Goal: Task Accomplishment & Management: Use online tool/utility

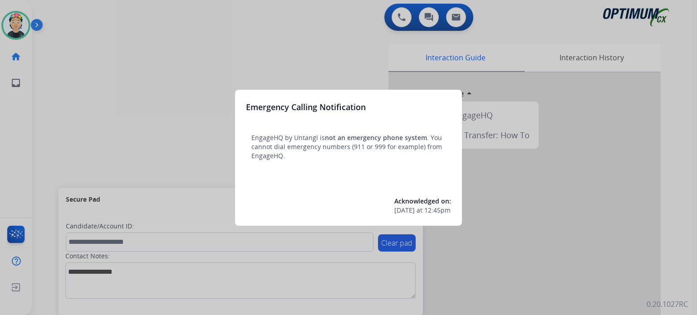
click at [9, 28] on div at bounding box center [348, 157] width 697 height 315
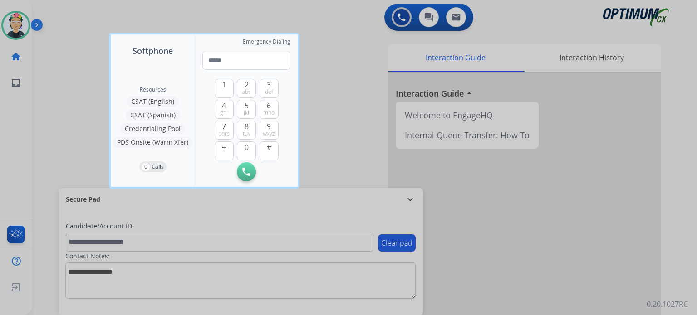
click at [9, 28] on div at bounding box center [348, 157] width 697 height 315
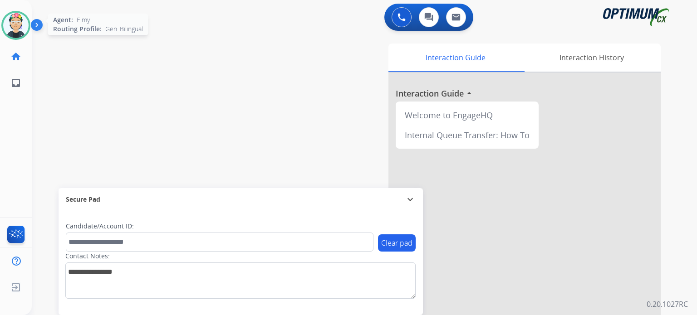
click at [20, 20] on img at bounding box center [15, 25] width 25 height 25
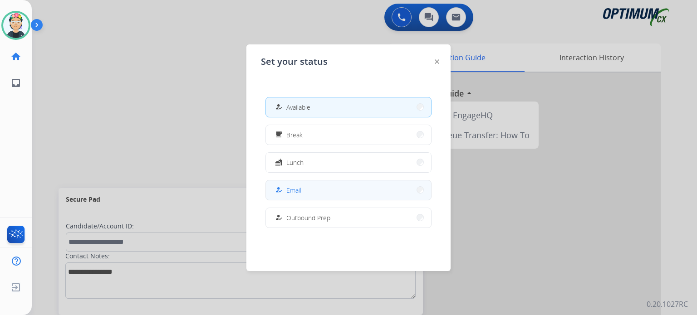
scroll to position [226, 0]
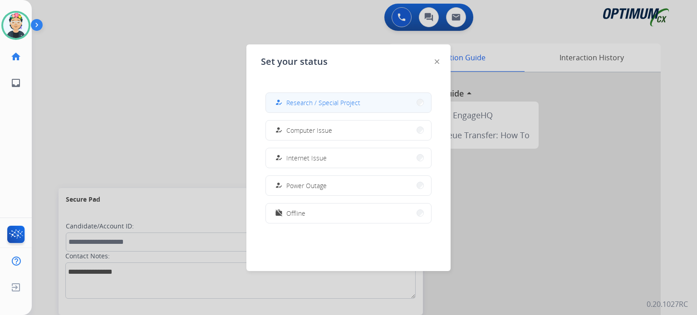
click at [312, 104] on span "Research / Special Project" at bounding box center [323, 103] width 74 height 10
